Goal: Obtain resource: Download file/media

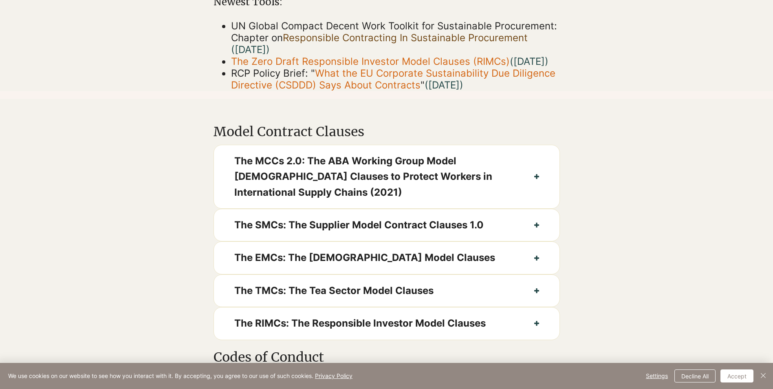
scroll to position [367, 0]
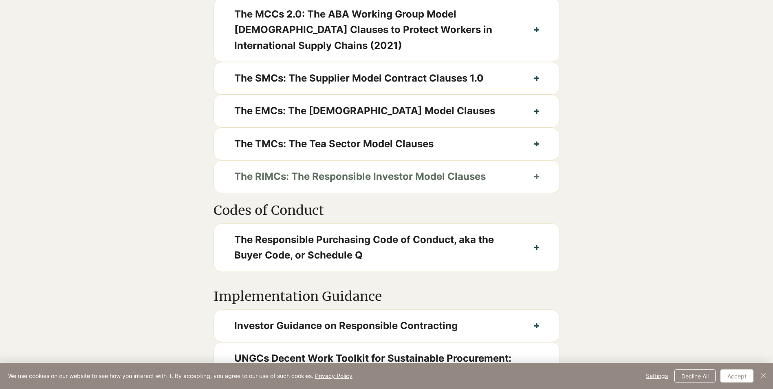
click at [470, 184] on span "The RIMCs: The Responsible Investor Model Clauses" at bounding box center [373, 176] width 279 height 15
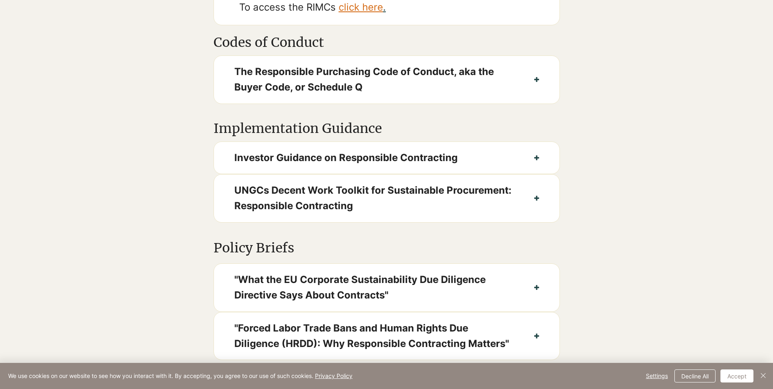
scroll to position [896, 0]
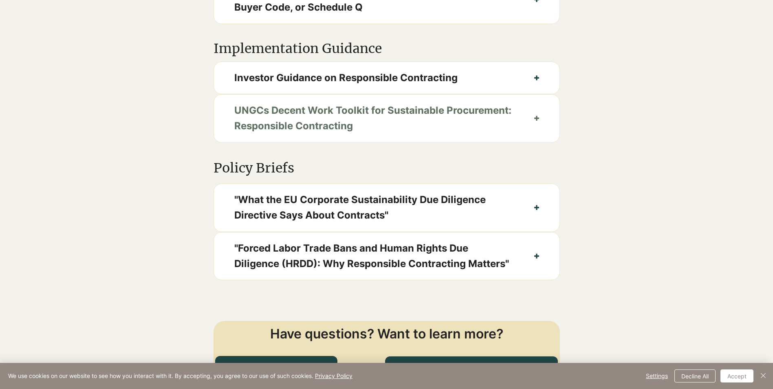
click at [460, 134] on span "UNGCs Decent Work Toolkit for Sustainable Procurement: Responsible Contracting" at bounding box center [373, 118] width 279 height 31
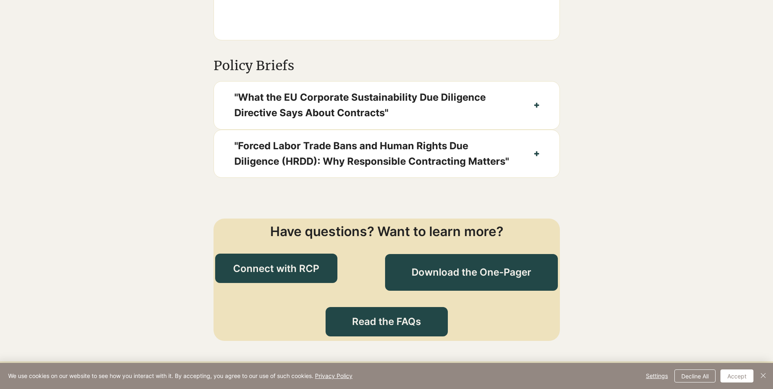
scroll to position [1385, 0]
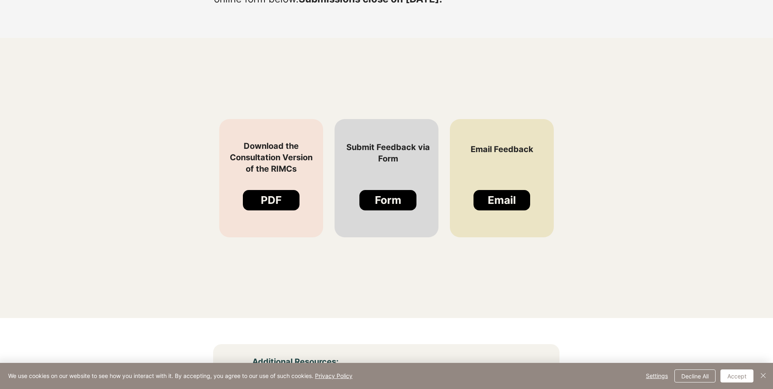
scroll to position [652, 0]
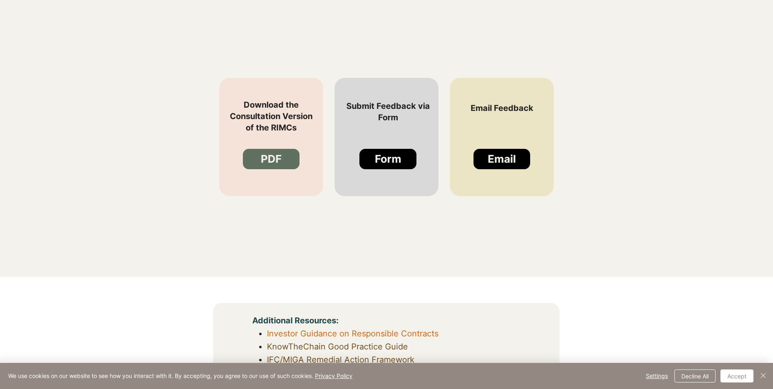
click at [291, 169] on link "PDF" at bounding box center [271, 159] width 57 height 20
